Goal: Check status: Check status

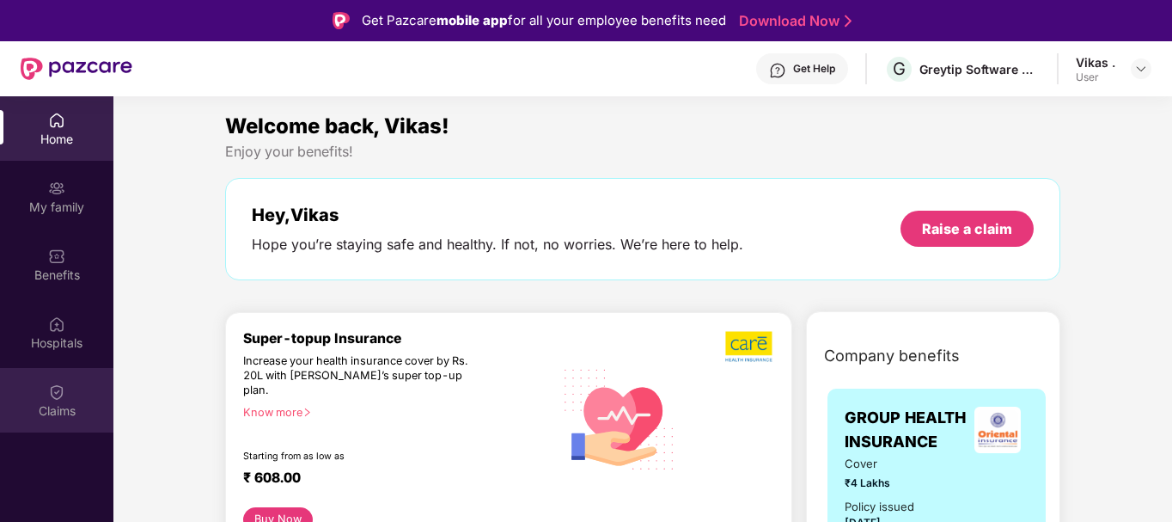
click at [69, 410] on div "Claims" at bounding box center [56, 410] width 113 height 17
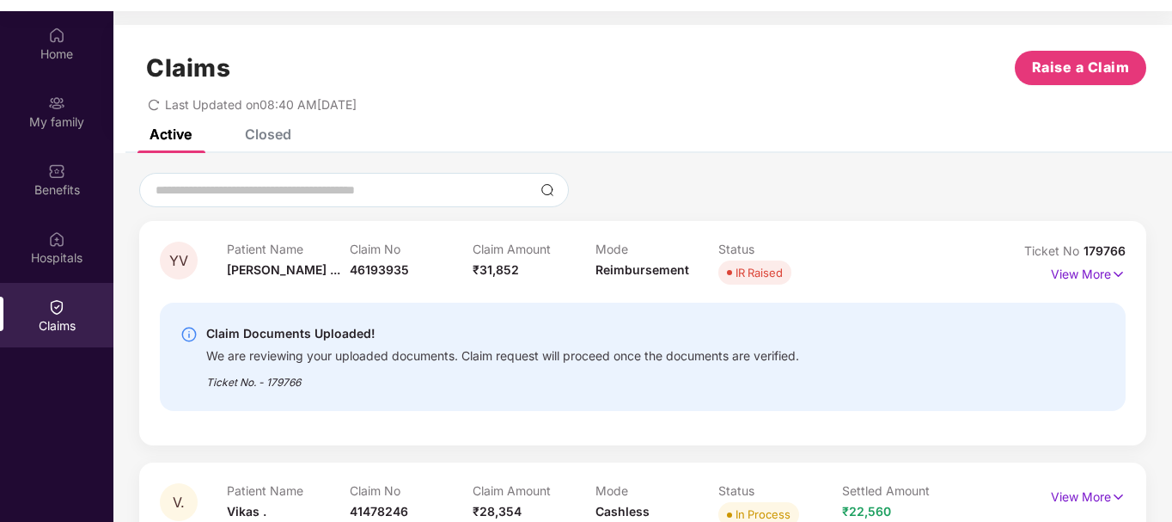
scroll to position [96, 0]
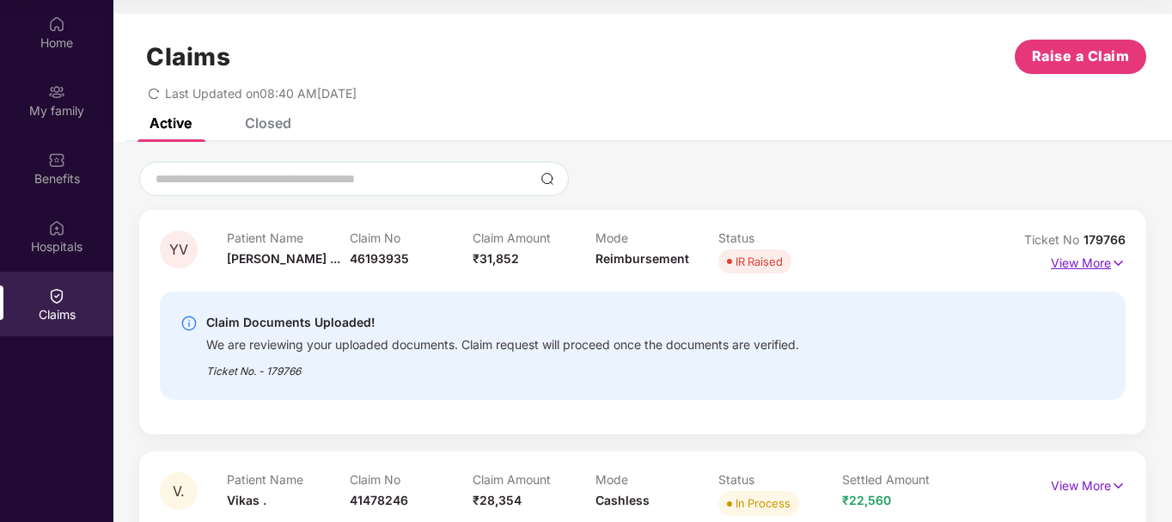
click at [1093, 266] on p "View More" at bounding box center [1088, 260] width 75 height 23
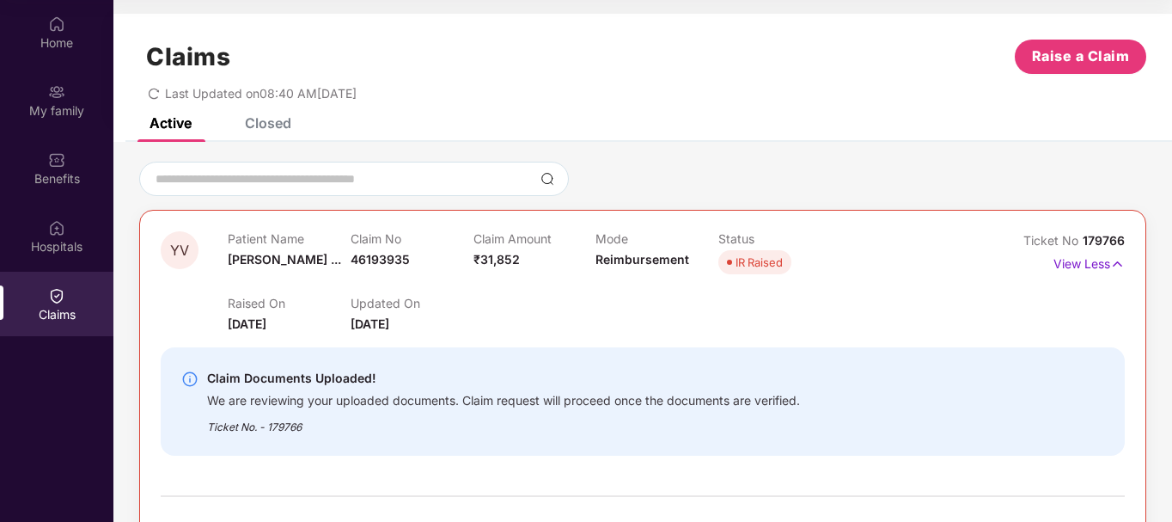
click at [944, 363] on div "Claim Documents Uploaded! We are reviewing your uploaded documents. Claim reque…" at bounding box center [643, 401] width 964 height 108
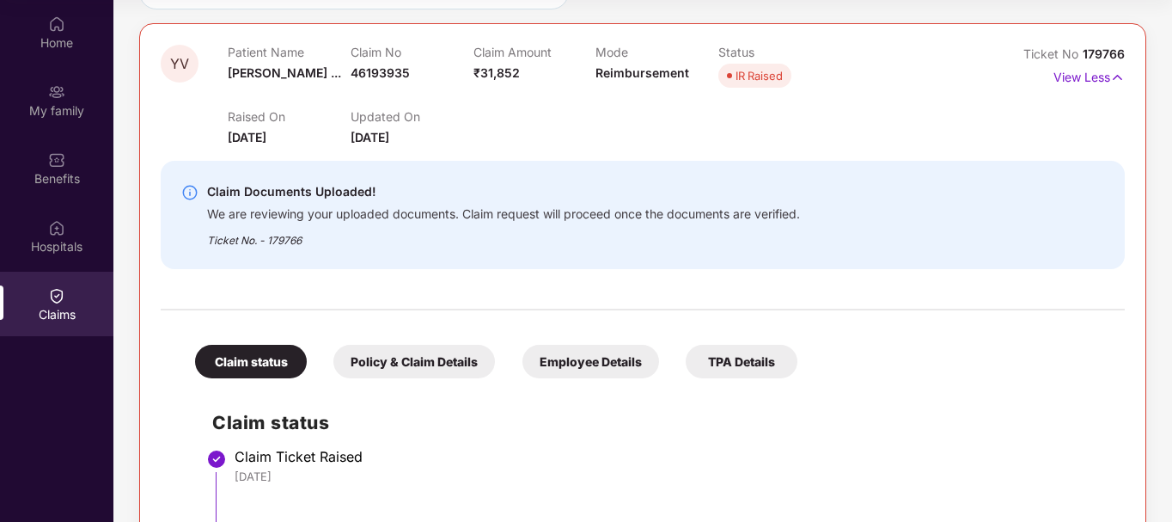
scroll to position [175, 0]
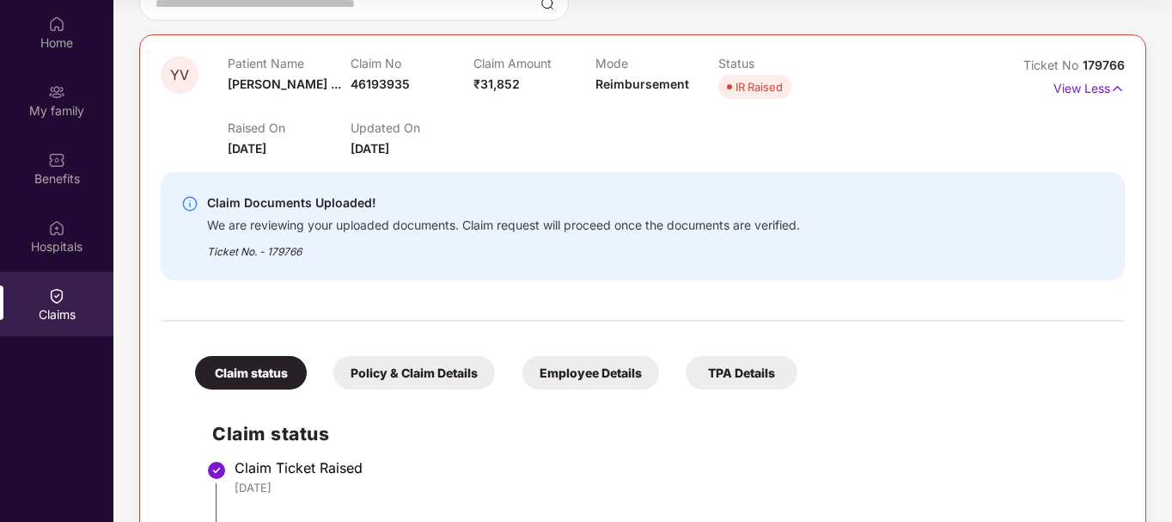
click at [401, 370] on div "Policy & Claim Details" at bounding box center [414, 373] width 162 height 34
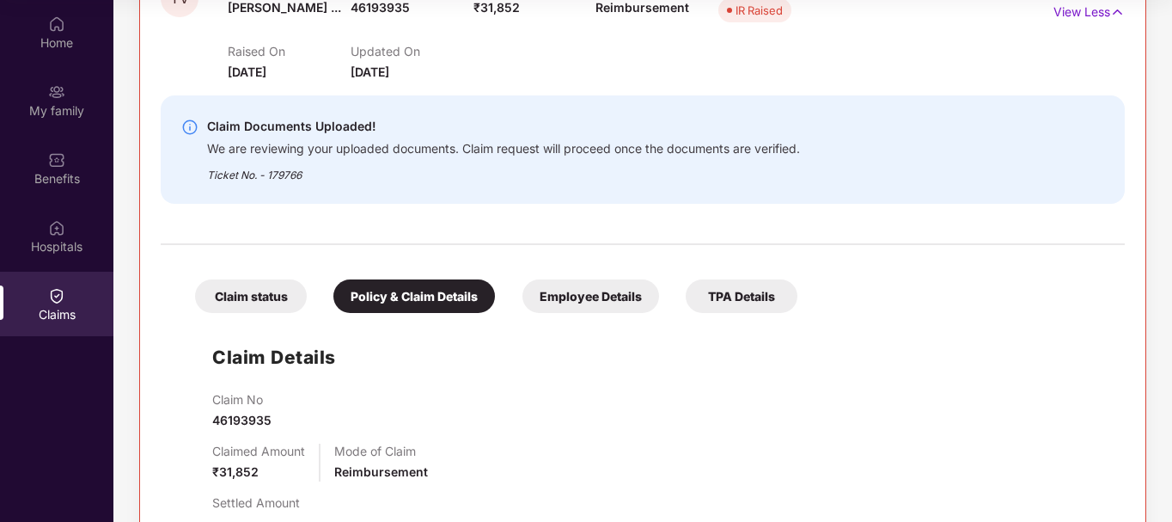
scroll to position [212, 0]
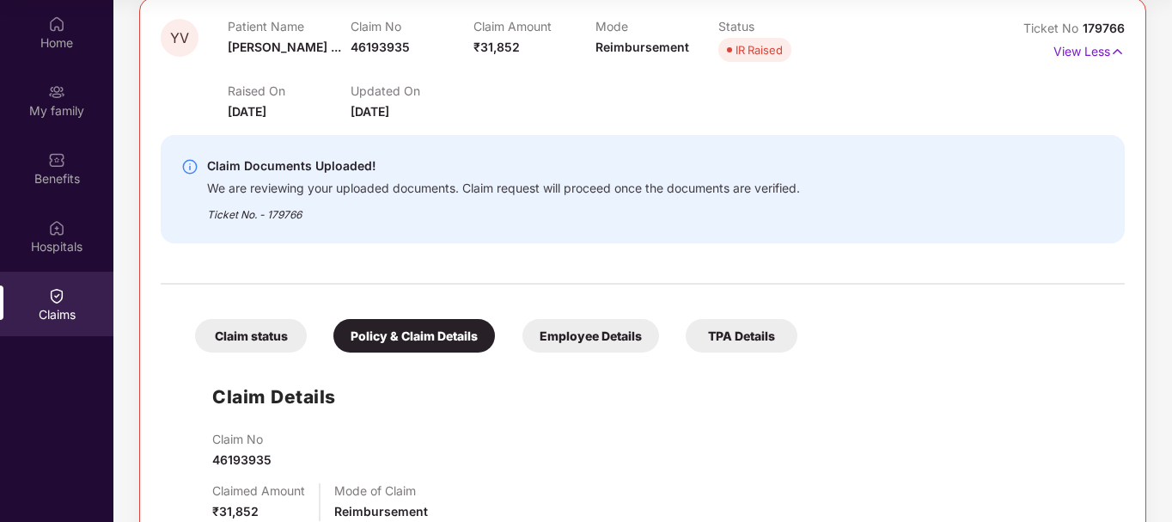
click at [613, 333] on div "Employee Details" at bounding box center [591, 336] width 137 height 34
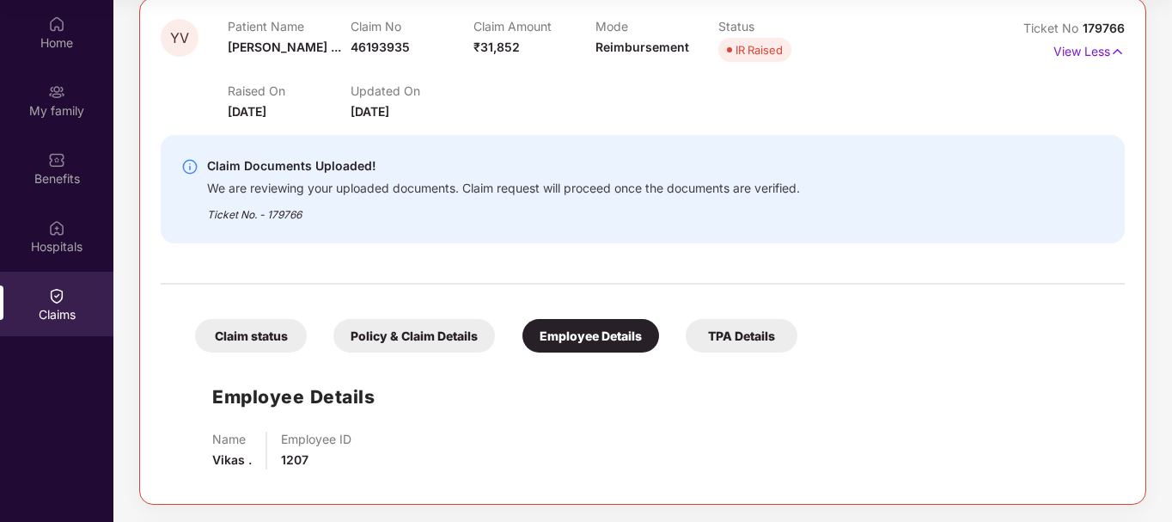
click at [758, 330] on div "TPA Details" at bounding box center [742, 336] width 112 height 34
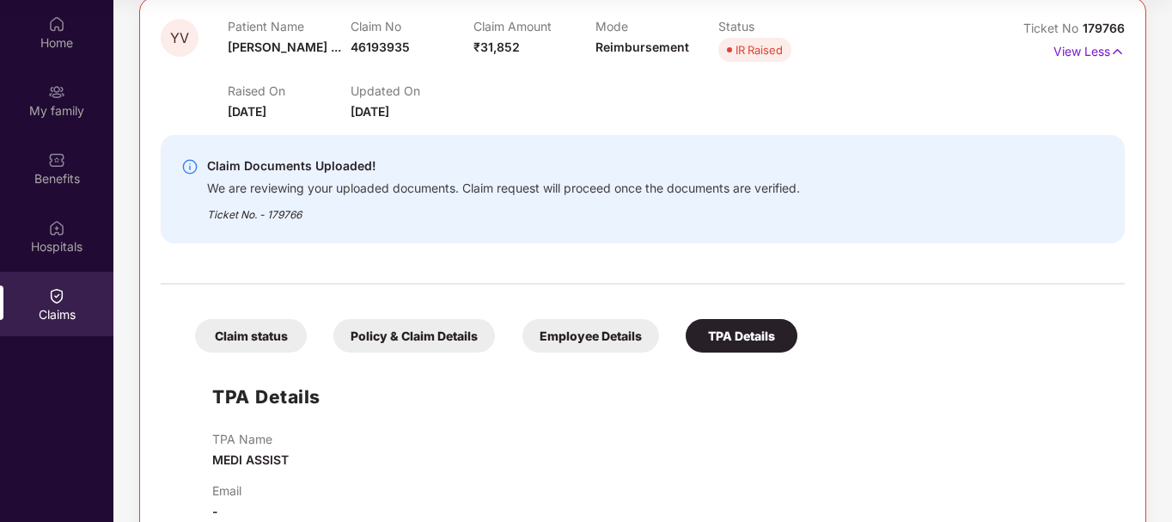
click at [248, 341] on div "Claim status" at bounding box center [251, 336] width 112 height 34
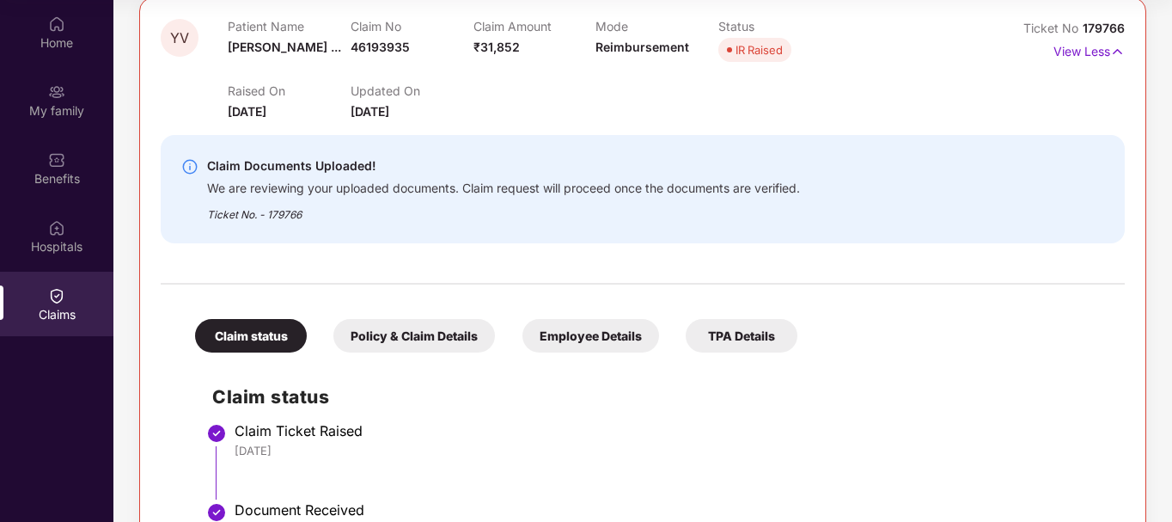
click at [188, 166] on img at bounding box center [189, 166] width 17 height 17
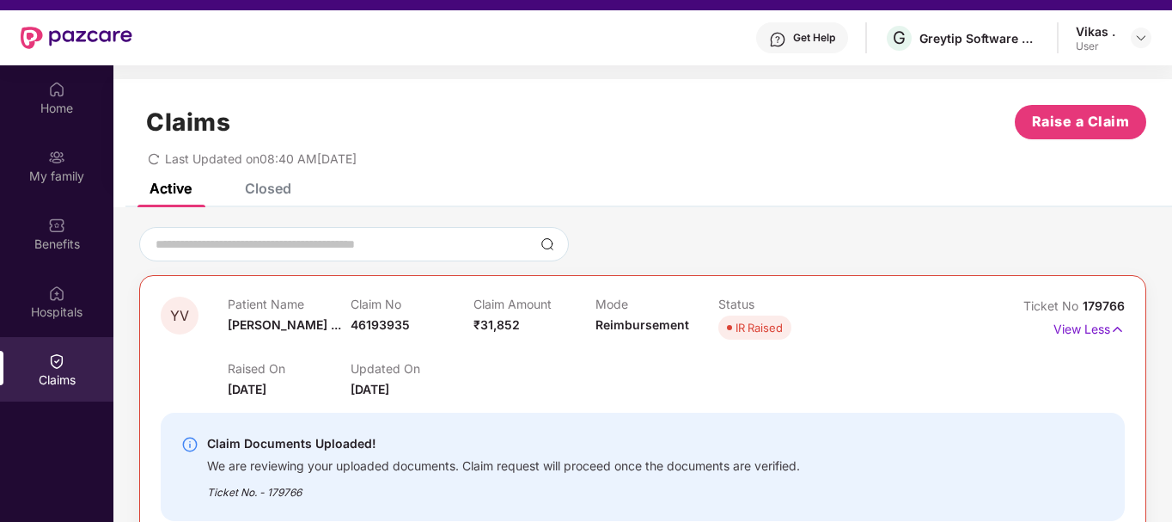
scroll to position [0, 0]
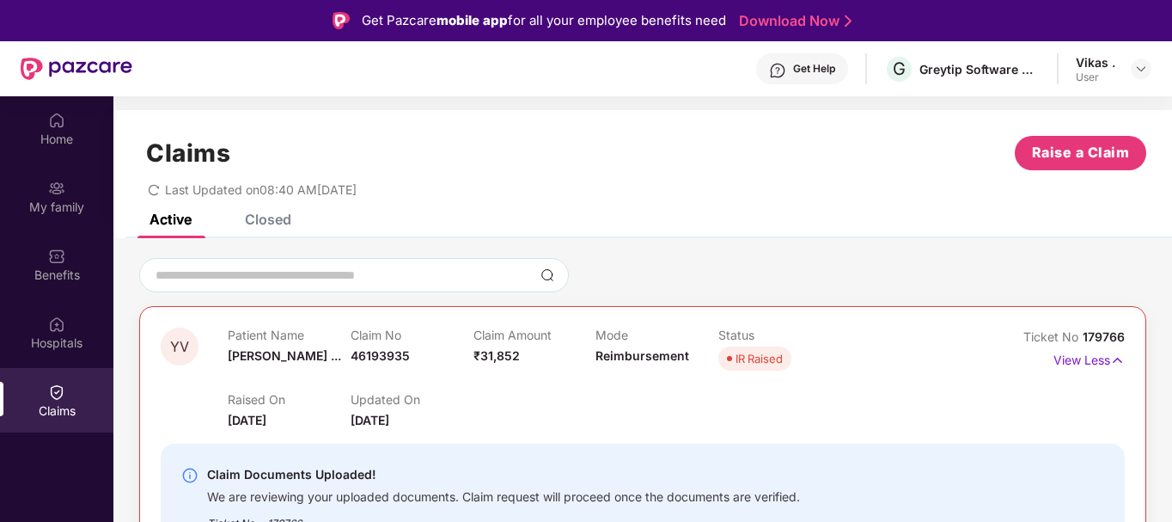
click at [786, 70] on div "Get Help" at bounding box center [802, 68] width 92 height 31
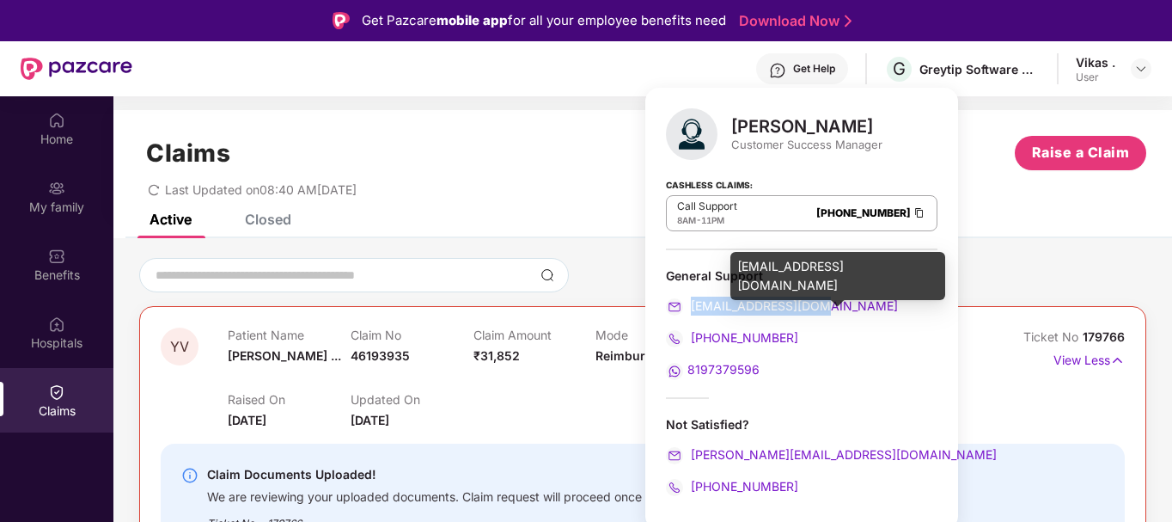
drag, startPoint x: 829, startPoint y: 301, endPoint x: 694, endPoint y: 309, distance: 136.1
click at [694, 309] on div "[EMAIL_ADDRESS][DOMAIN_NAME]" at bounding box center [802, 305] width 272 height 19
copy span "[EMAIL_ADDRESS][DOMAIN_NAME]"
